Goal: Task Accomplishment & Management: Use online tool/utility

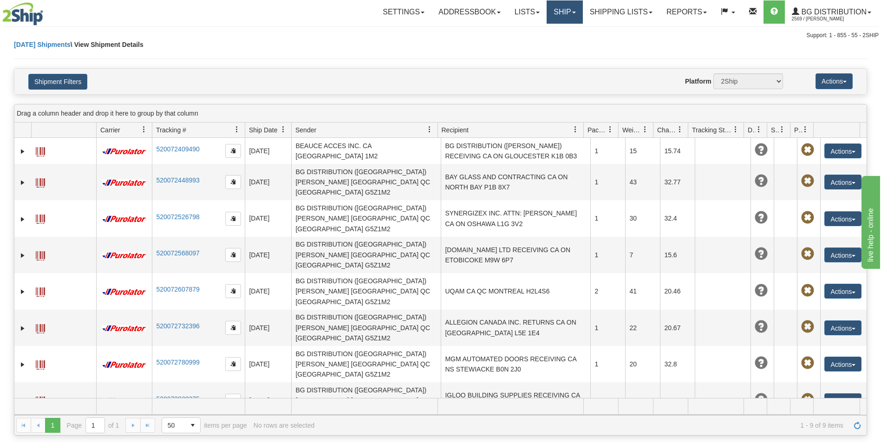
click at [567, 15] on link "Ship" at bounding box center [565, 11] width 36 height 23
click at [550, 34] on span "Ship Screen" at bounding box center [535, 32] width 35 height 7
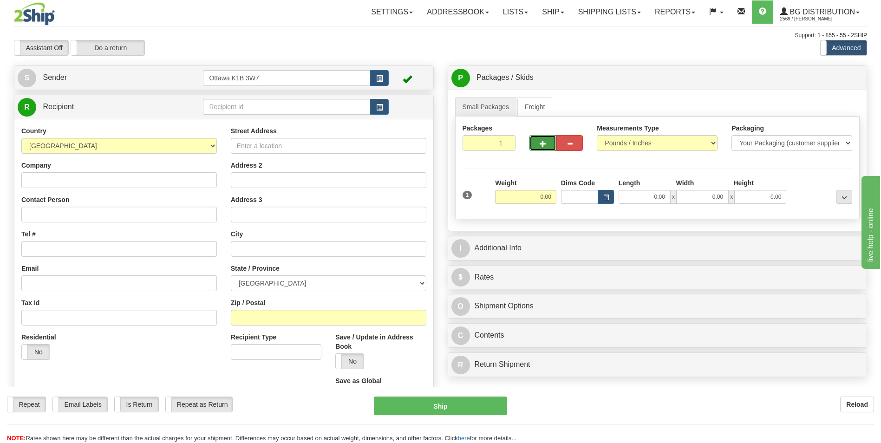
click at [552, 140] on button "button" at bounding box center [543, 143] width 26 height 16
type input "2"
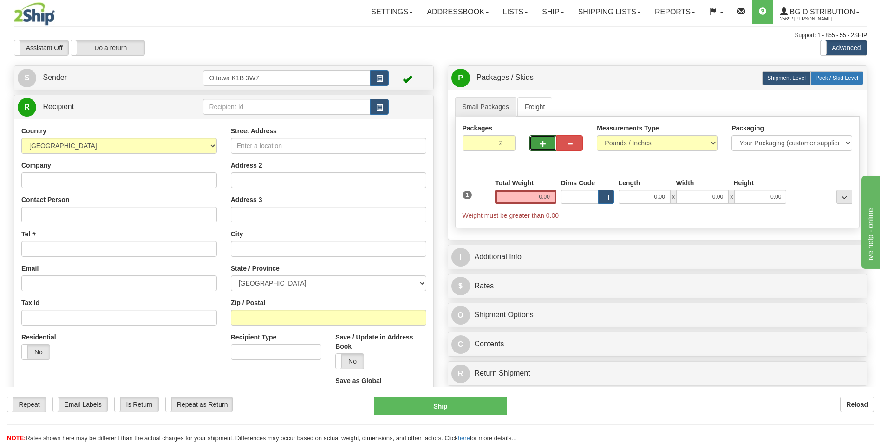
click at [841, 79] on span "Pack / Skid Level" at bounding box center [837, 78] width 43 height 7
radio input "true"
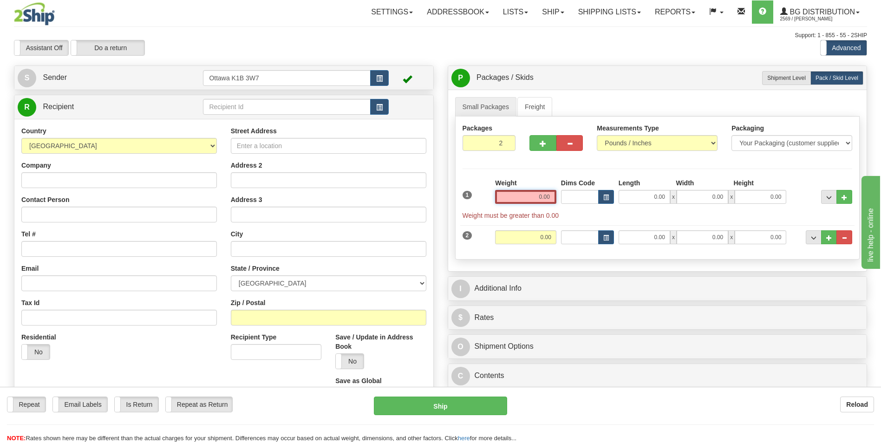
click at [547, 197] on input "0.00" at bounding box center [525, 197] width 61 height 14
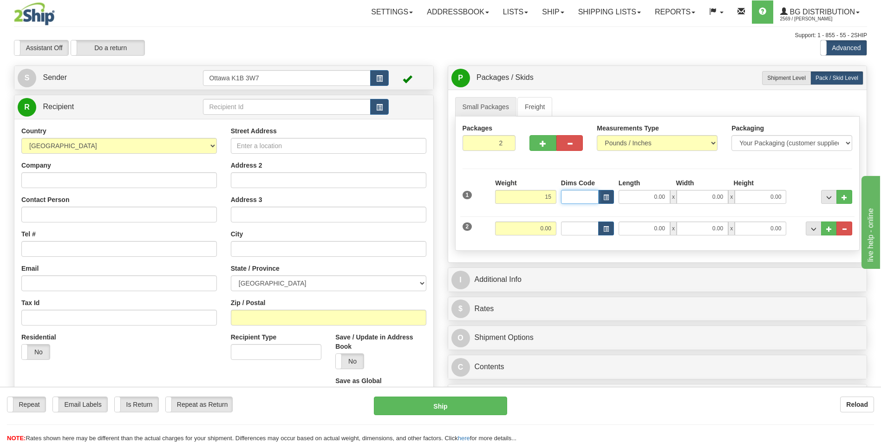
type input "15.00"
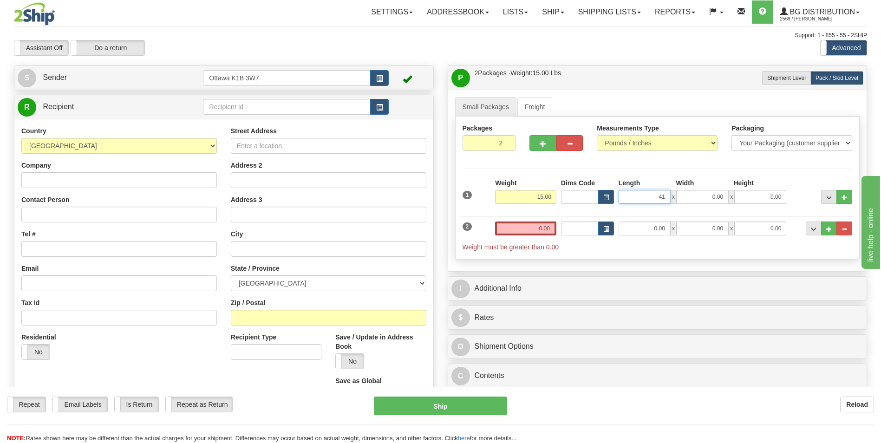
type input "41.00"
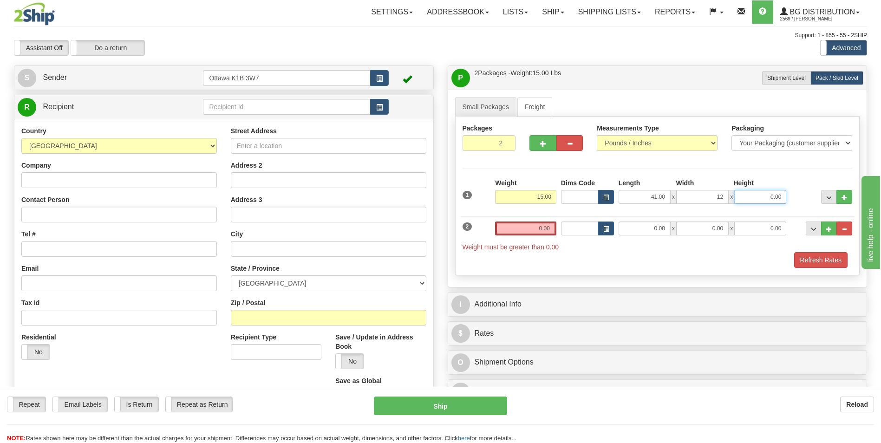
type input "12.00"
type input "7.00"
click at [535, 226] on input "0.00" at bounding box center [525, 229] width 61 height 14
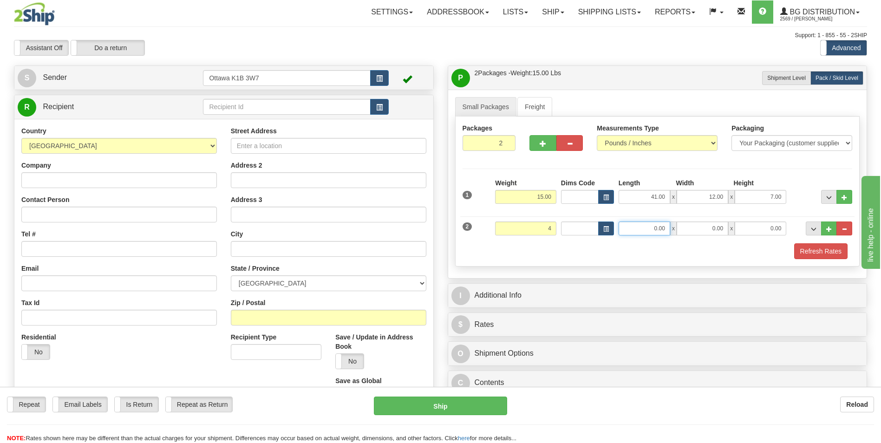
click at [645, 228] on input "0.00" at bounding box center [645, 229] width 52 height 14
type input "4.00"
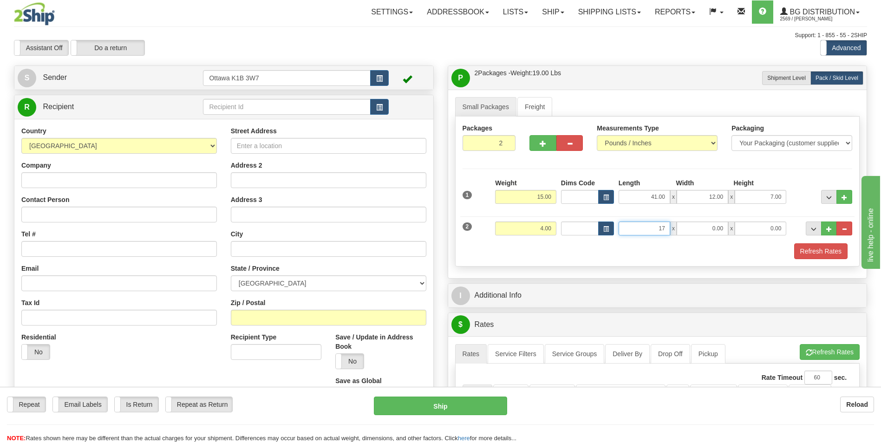
type input "17.00"
type input "10.00"
type input "8.00"
click at [566, 248] on div "Refresh Rates" at bounding box center [657, 251] width 395 height 16
click at [264, 107] on input "text" at bounding box center [286, 107] width 167 height 16
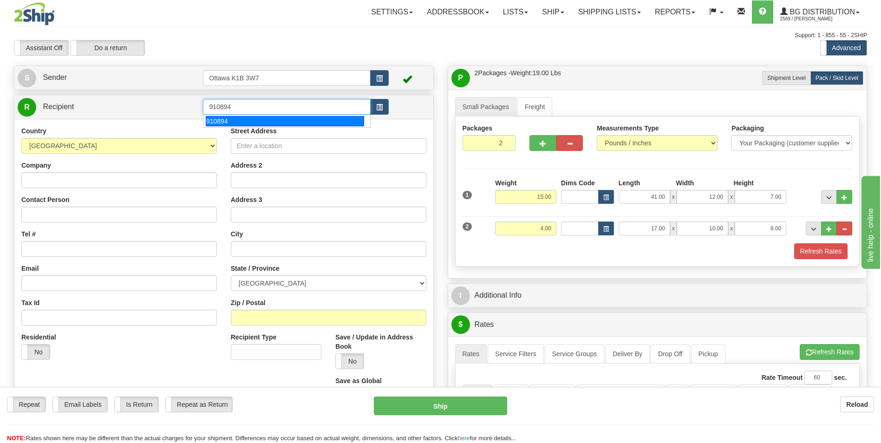
click at [255, 120] on div "910894" at bounding box center [285, 121] width 158 height 10
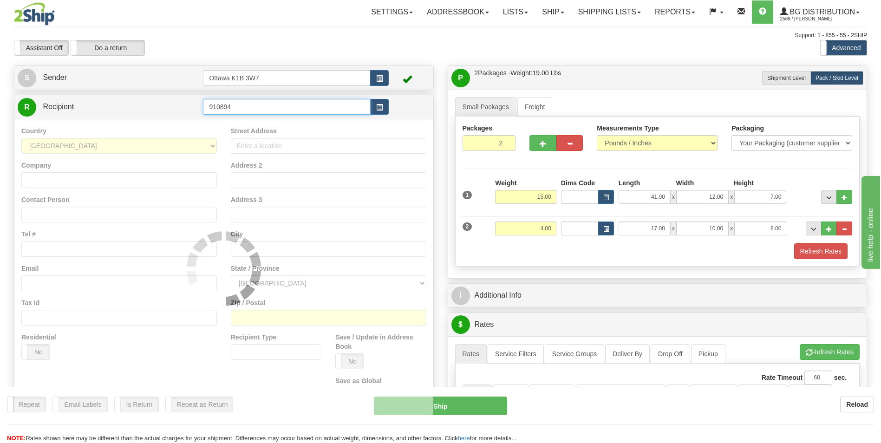
type input "910894"
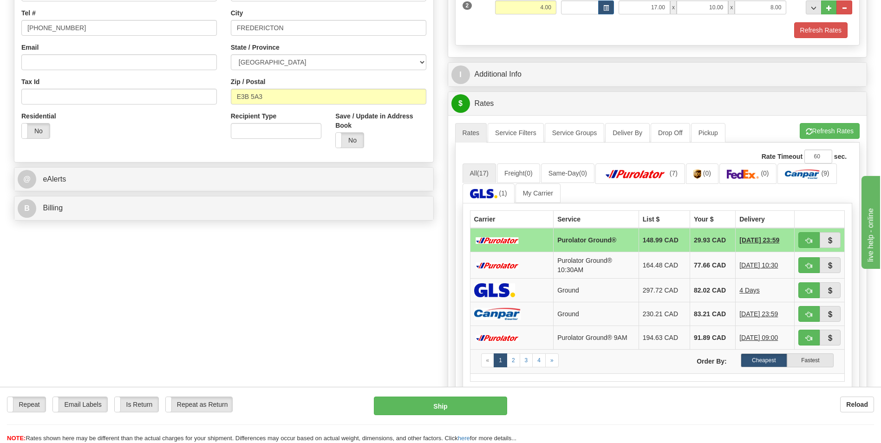
scroll to position [232, 0]
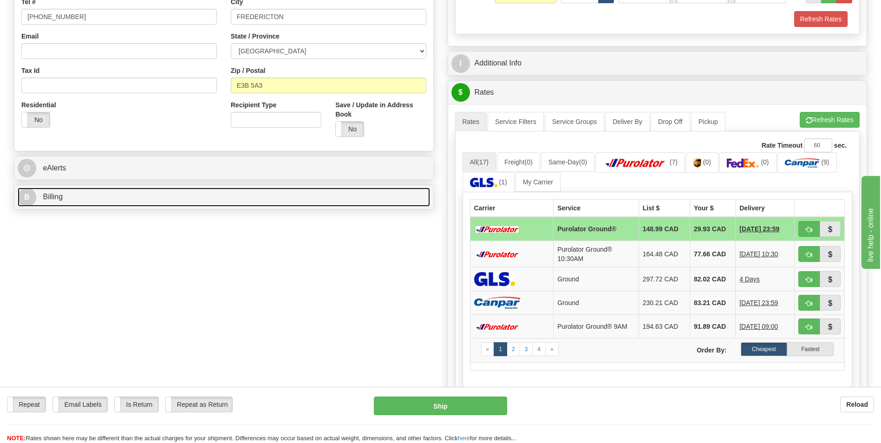
click at [81, 199] on link "B Billing" at bounding box center [224, 197] width 412 height 19
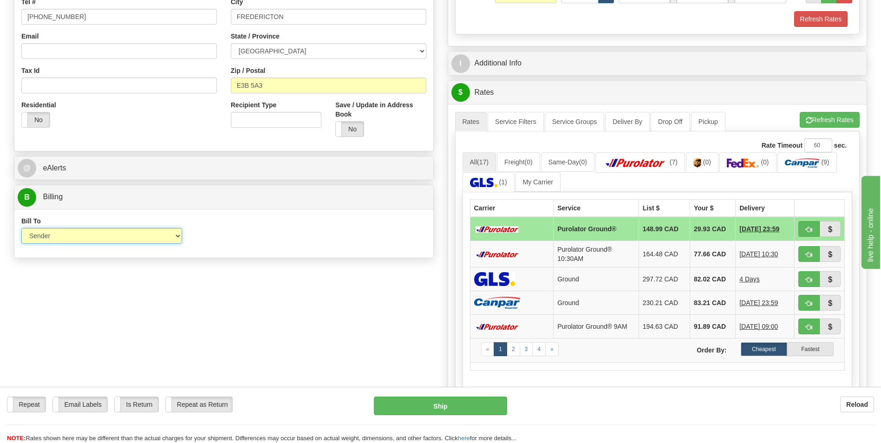
click at [170, 238] on select "Sender Recipient Third Party Collect" at bounding box center [101, 236] width 161 height 16
select select "2"
click at [21, 228] on select "Sender Recipient Third Party Collect" at bounding box center [101, 236] width 161 height 16
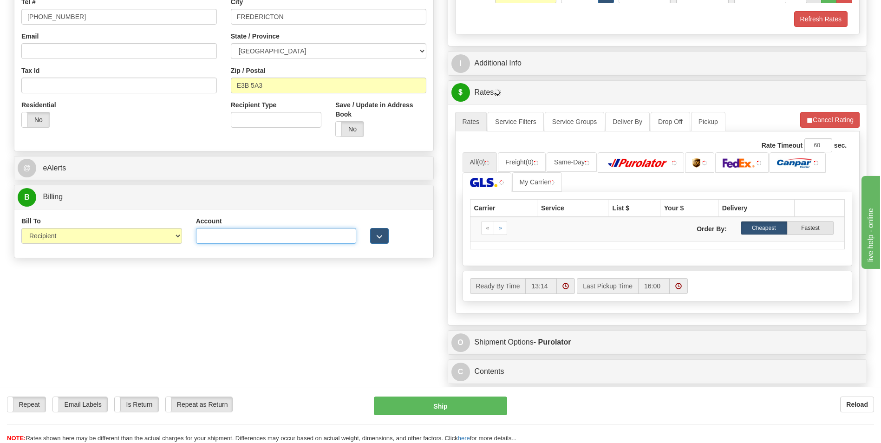
click at [255, 238] on input "Account" at bounding box center [276, 236] width 161 height 16
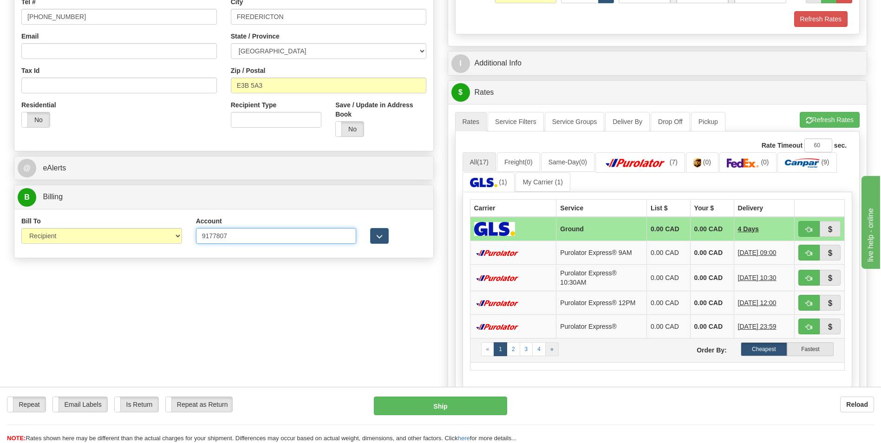
type input "9177807"
click at [549, 351] on link "»" at bounding box center [551, 349] width 13 height 14
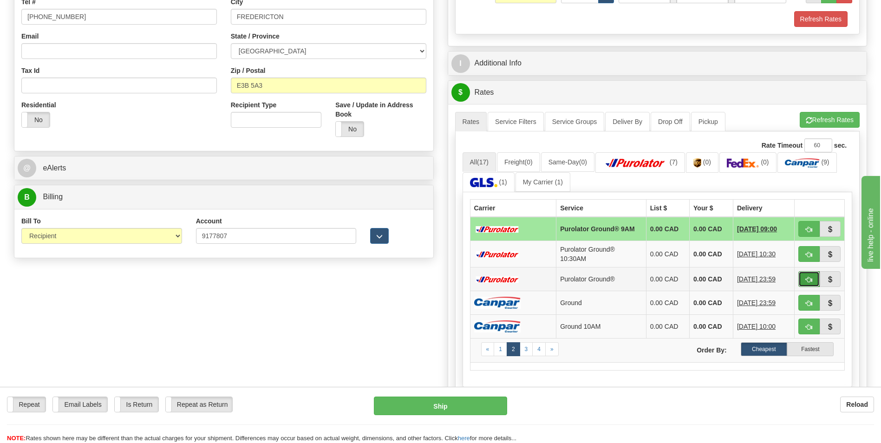
click at [809, 277] on span "button" at bounding box center [809, 280] width 7 height 6
type input "260"
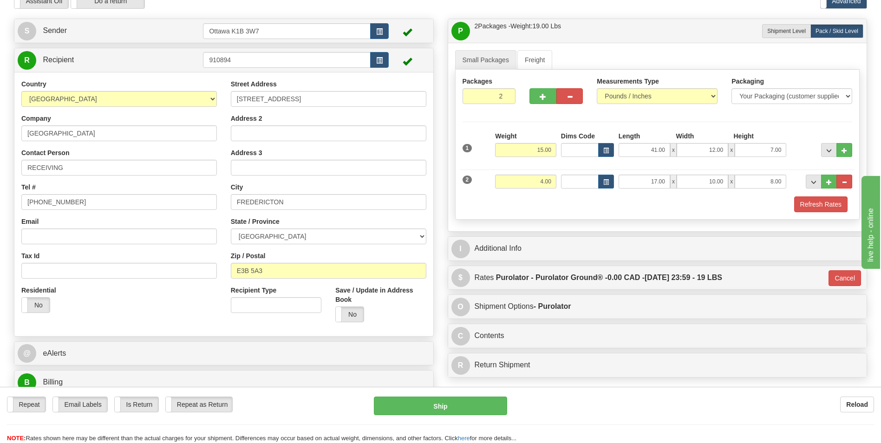
scroll to position [46, 0]
click at [436, 407] on button "Ship" at bounding box center [440, 406] width 133 height 19
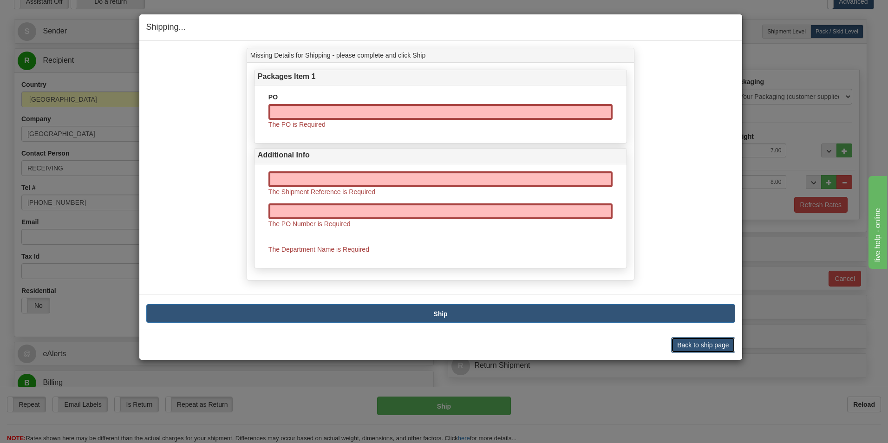
click at [689, 347] on button "Back to ship page" at bounding box center [703, 345] width 64 height 16
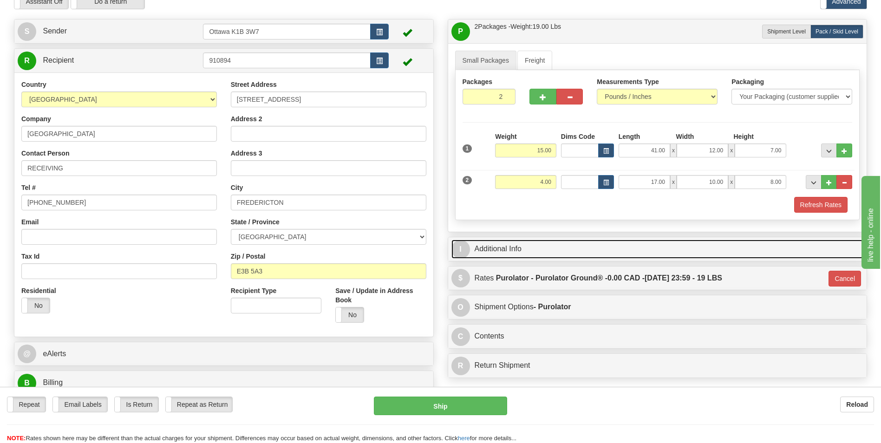
click at [511, 257] on link "I Additional Info" at bounding box center [657, 249] width 412 height 19
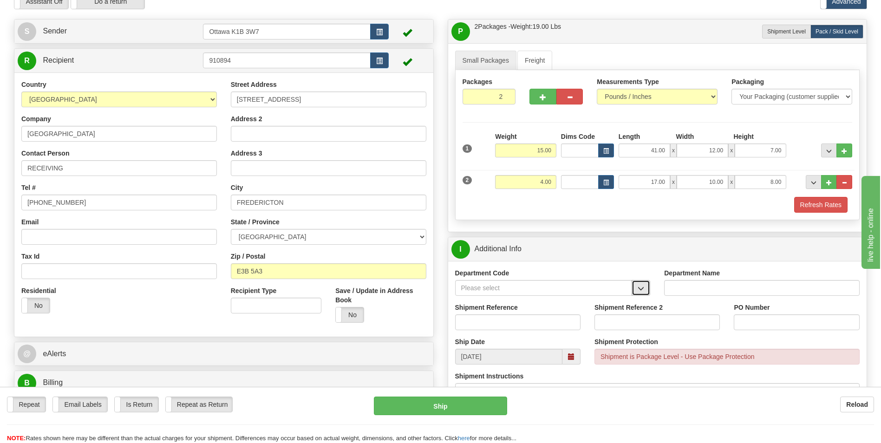
click at [638, 290] on span "button" at bounding box center [641, 289] width 7 height 6
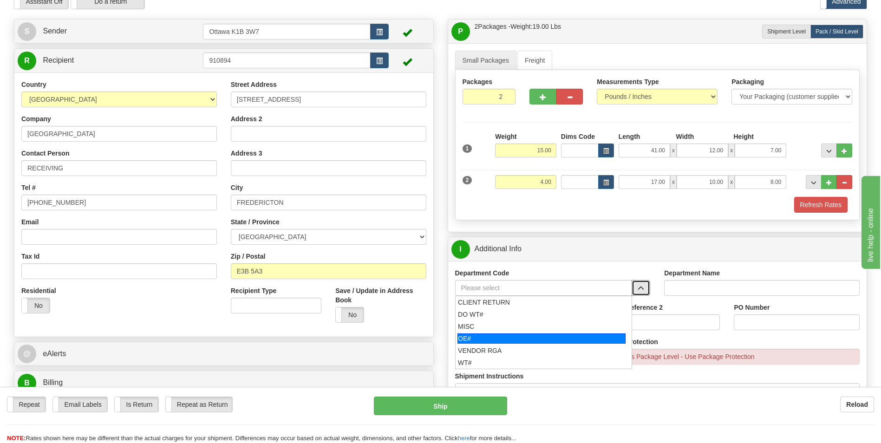
click at [535, 335] on div "OE#" at bounding box center [542, 339] width 168 height 10
type input "OE#"
type input "ORDERS"
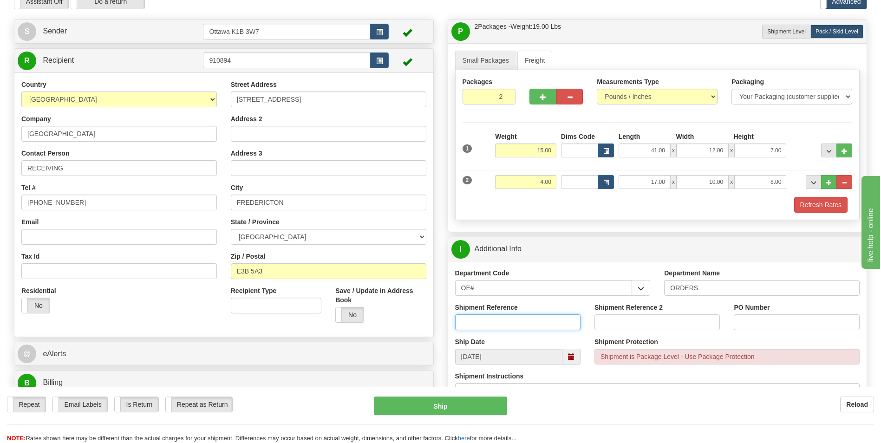
click at [497, 321] on input "Shipment Reference" at bounding box center [517, 322] width 125 height 16
type input "10204483-00"
click at [746, 325] on input "PO Number" at bounding box center [796, 322] width 125 height 16
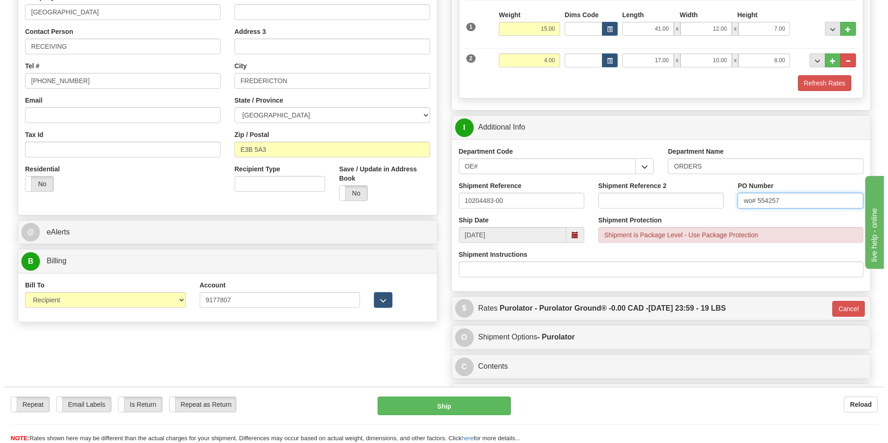
scroll to position [186, 0]
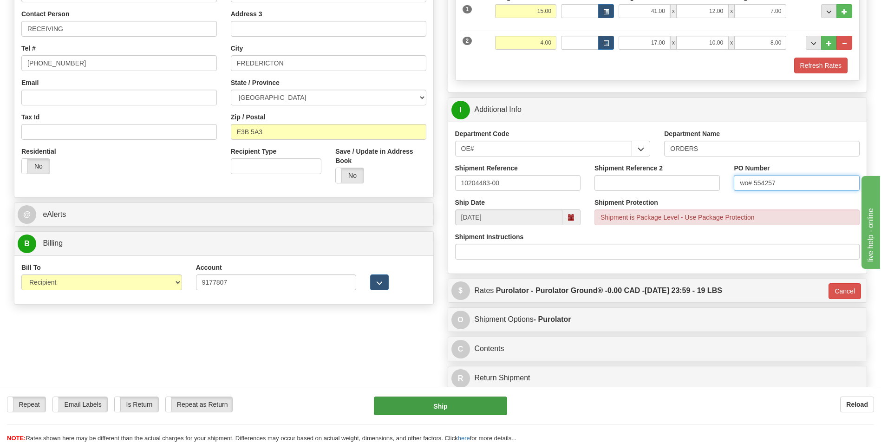
type input "wo# 554257"
click at [472, 401] on button "Ship" at bounding box center [440, 406] width 133 height 19
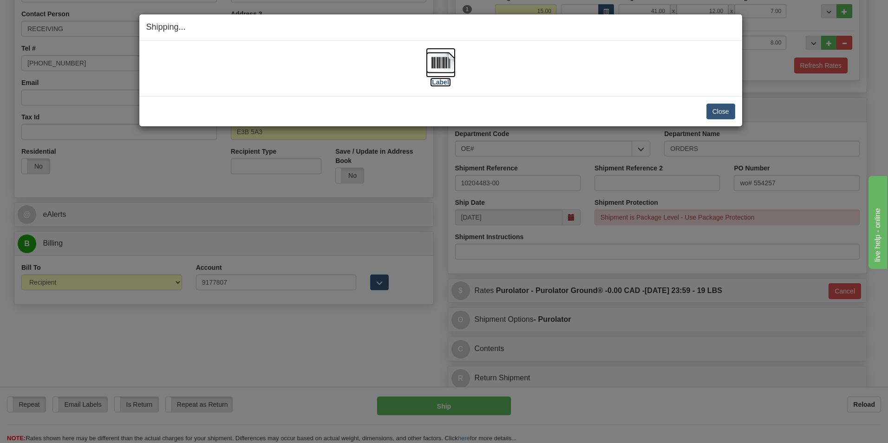
click at [436, 79] on label "[Label]" at bounding box center [440, 82] width 21 height 9
